Goal: Find specific page/section: Find specific page/section

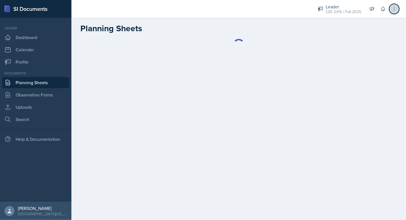
click at [399, 8] on button at bounding box center [395, 9] width 10 height 10
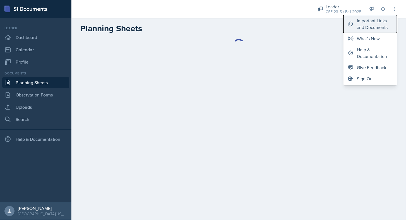
click at [377, 29] on div "Important Links and Documents" at bounding box center [375, 23] width 36 height 13
click at [370, 23] on div "Important Links and Documents" at bounding box center [375, 23] width 36 height 13
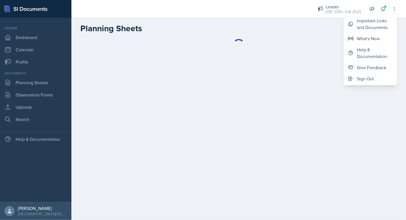
click at [264, 62] on div at bounding box center [239, 51] width 335 height 25
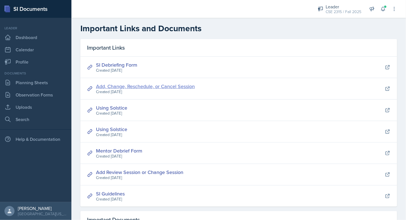
click at [146, 86] on link "Add, Change, Reschedule, or Cancel Session" at bounding box center [145, 86] width 99 height 7
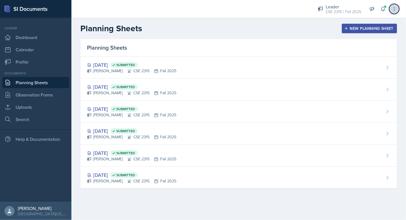
click at [398, 8] on button at bounding box center [395, 9] width 10 height 10
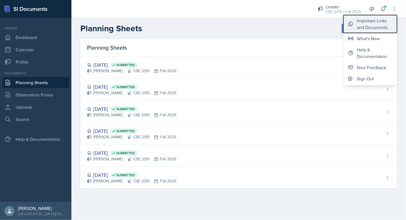
click at [375, 24] on div "Important Links and Documents" at bounding box center [375, 23] width 36 height 13
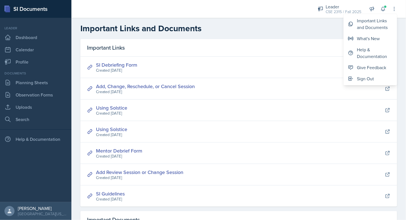
click at [216, 37] on header "Important Links and Documents" at bounding box center [239, 28] width 335 height 21
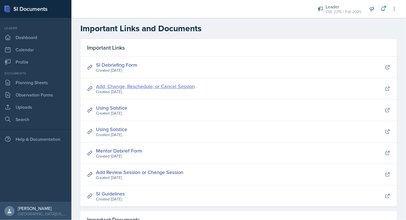
click at [135, 85] on link "Add, Change, Reschedule, or Cancel Session" at bounding box center [145, 86] width 99 height 7
